Goal: Information Seeking & Learning: Learn about a topic

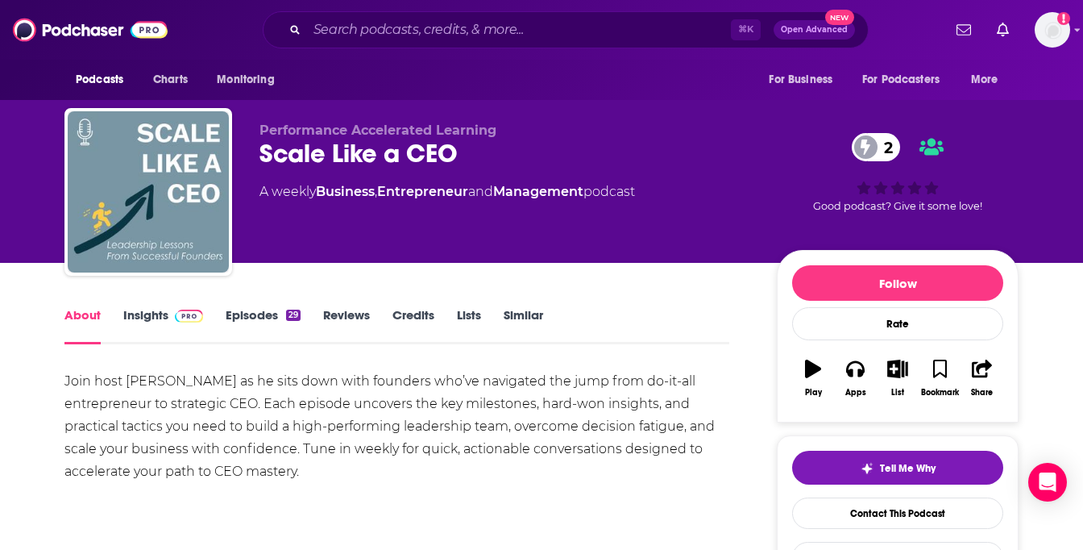
click at [152, 315] on link "Insights" at bounding box center [163, 325] width 80 height 37
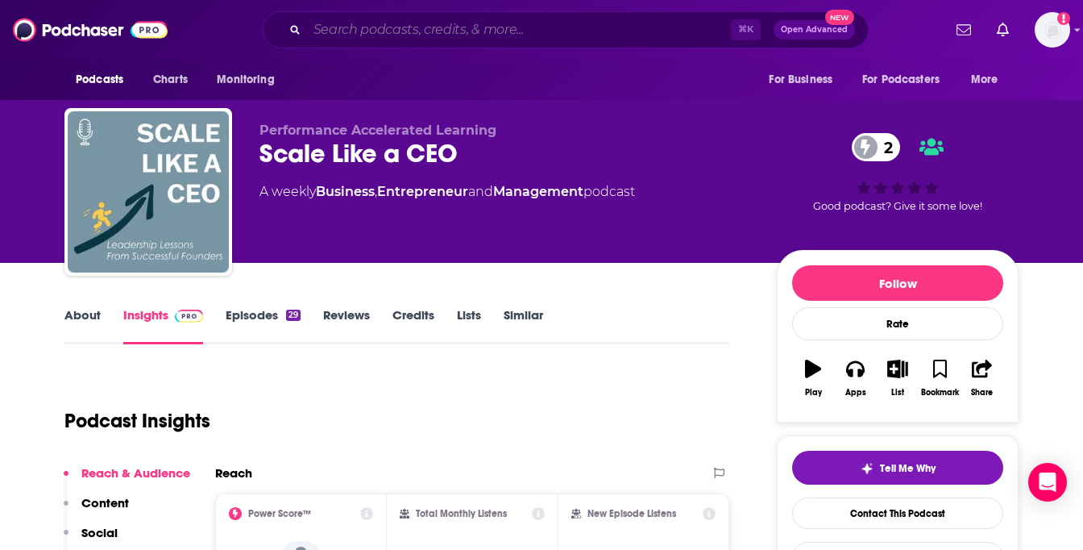
click at [359, 33] on input "Search podcasts, credits, & more..." at bounding box center [519, 30] width 424 height 26
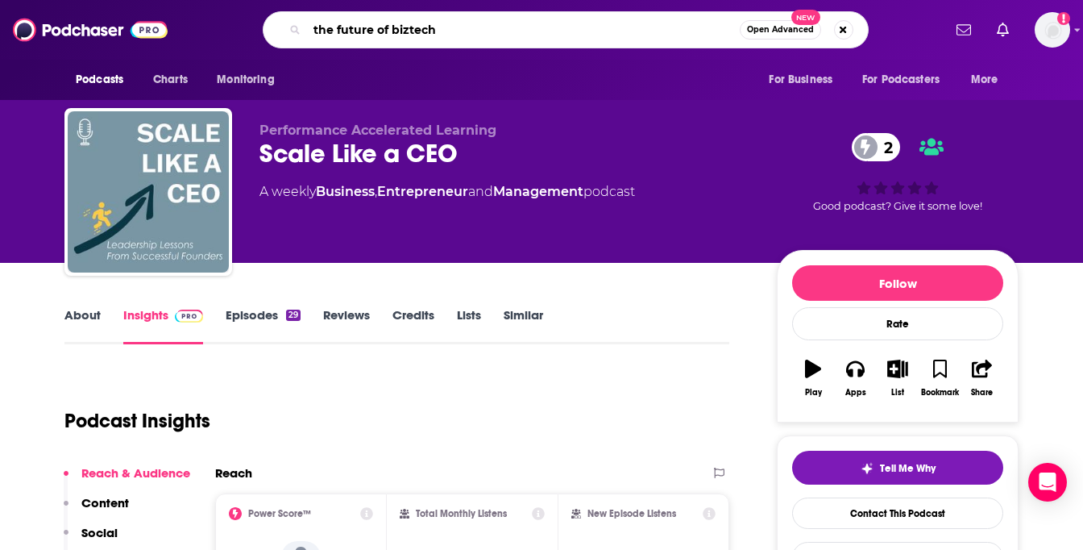
type input "the future of biztech"
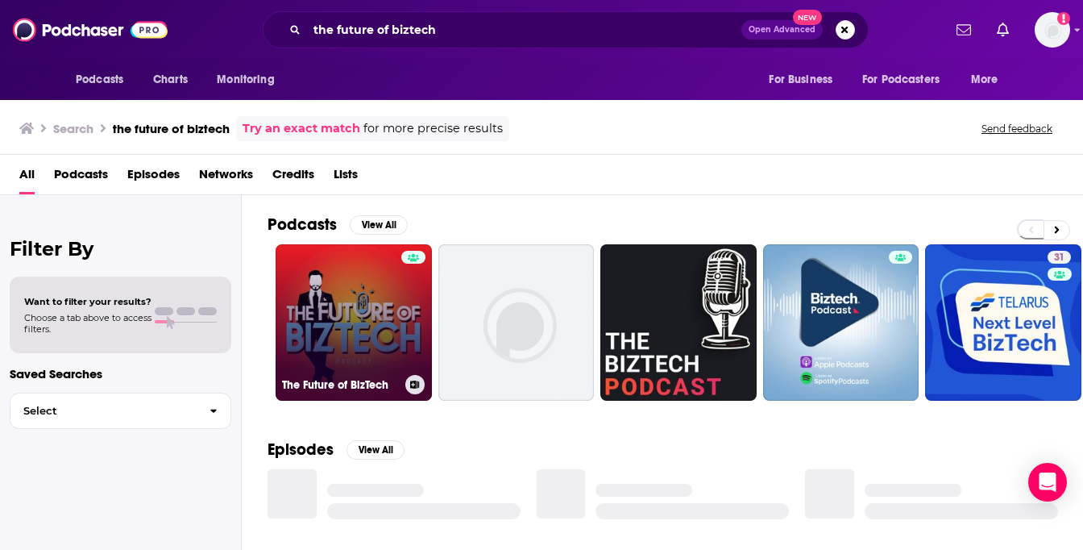
click at [348, 324] on link "The Future of BizTech" at bounding box center [354, 322] width 156 height 156
